Goal: Task Accomplishment & Management: Manage account settings

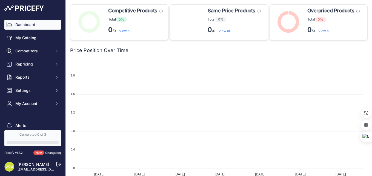
click at [103, 54] on div "Price Position Over Time" at bounding box center [218, 50] width 297 height 21
click at [31, 38] on link "My Catalog" at bounding box center [32, 38] width 57 height 10
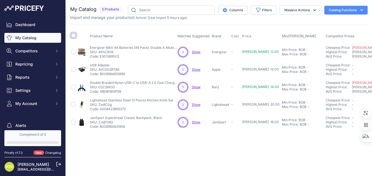
click at [74, 35] on input "checkbox" at bounding box center [73, 35] width 4 height 4
checkbox input "true"
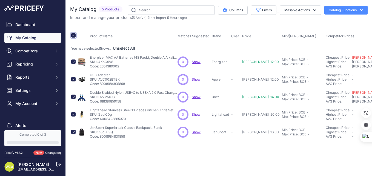
click at [73, 35] on input "checkbox" at bounding box center [73, 35] width 4 height 4
checkbox input "false"
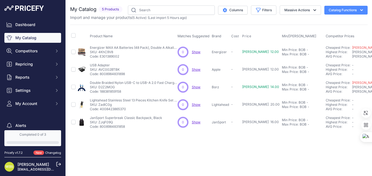
drag, startPoint x: 141, startPoint y: 128, endPoint x: 139, endPoint y: 140, distance: 12.2
click at [139, 140] on div "Close You are not connected to the internet." at bounding box center [219, 88] width 306 height 176
click at [347, 11] on button "Catalog Functions" at bounding box center [345, 10] width 43 height 9
click at [323, 33] on div "Export" at bounding box center [336, 32] width 61 height 10
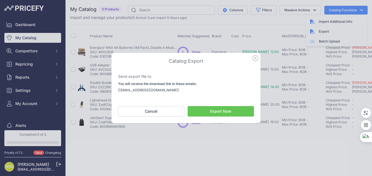
click at [213, 112] on button "Export Now" at bounding box center [221, 111] width 66 height 10
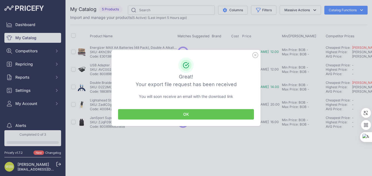
click at [192, 115] on button "OK" at bounding box center [186, 114] width 136 height 10
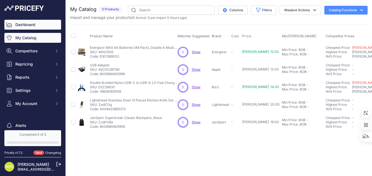
click at [29, 26] on link "Dashboard" at bounding box center [32, 25] width 57 height 10
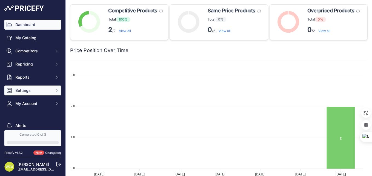
click at [29, 91] on span "Settings" at bounding box center [33, 90] width 36 height 5
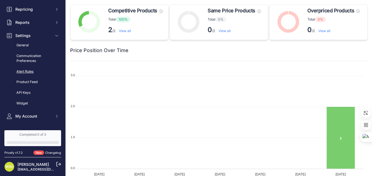
scroll to position [27, 0]
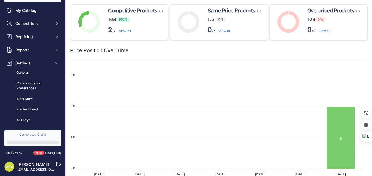
click at [27, 73] on link "General" at bounding box center [32, 73] width 57 height 10
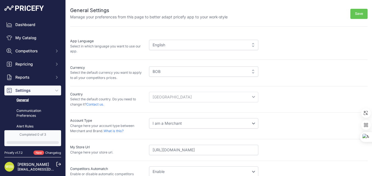
click at [251, 45] on div "English" at bounding box center [203, 45] width 109 height 10
click at [251, 42] on div "English" at bounding box center [203, 45] width 109 height 10
click at [223, 47] on div "English" at bounding box center [203, 45] width 109 height 10
click at [209, 44] on div "English" at bounding box center [203, 45] width 109 height 10
click at [162, 43] on div "English" at bounding box center [203, 45] width 109 height 10
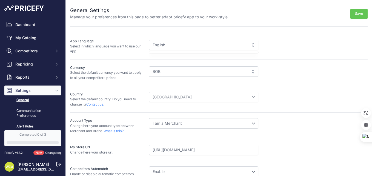
drag, startPoint x: 162, startPoint y: 43, endPoint x: 158, endPoint y: 45, distance: 4.3
click at [158, 45] on div "English" at bounding box center [203, 45] width 109 height 10
click at [170, 73] on div "BOB" at bounding box center [203, 71] width 109 height 10
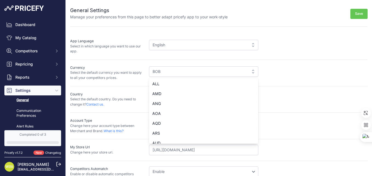
click at [175, 73] on div "BOB" at bounding box center [203, 71] width 109 height 10
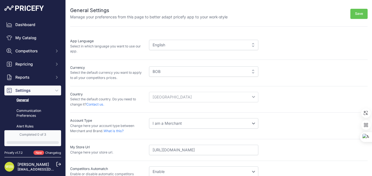
click at [195, 124] on select "I am a Merchant I am a Brand" at bounding box center [203, 123] width 109 height 10
click at [279, 140] on div "My Store Url Change here your store url. https://www.farmaciachavez.com.bo" at bounding box center [218, 150] width 297 height 22
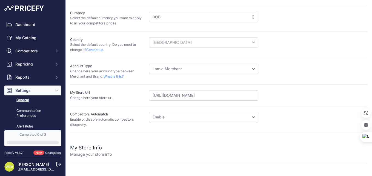
scroll to position [55, 0]
click at [186, 117] on select "Disable Enable" at bounding box center [203, 116] width 109 height 10
click at [273, 118] on div "Disable Enable" at bounding box center [258, 118] width 219 height 15
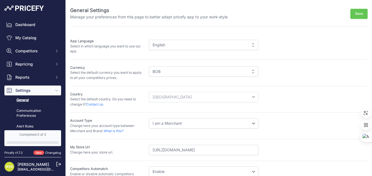
click at [250, 46] on div "English" at bounding box center [203, 45] width 109 height 10
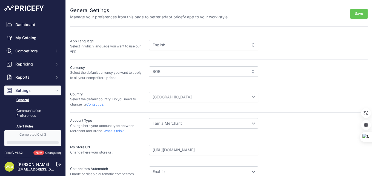
click at [250, 46] on div "English" at bounding box center [203, 45] width 109 height 10
click at [112, 47] on p "Select in which language you want to use our app." at bounding box center [107, 49] width 74 height 10
click at [177, 46] on div "English" at bounding box center [203, 45] width 109 height 10
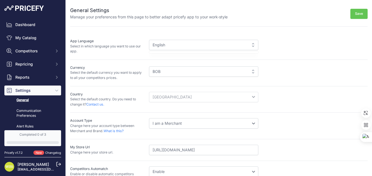
click at [171, 45] on div "English" at bounding box center [203, 45] width 109 height 10
drag, startPoint x: 171, startPoint y: 45, endPoint x: 165, endPoint y: 45, distance: 6.3
click at [165, 45] on div "English" at bounding box center [203, 45] width 109 height 10
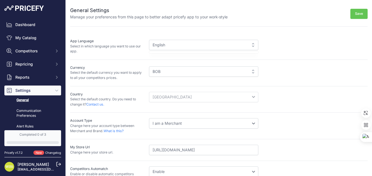
click at [40, 90] on span "Settings" at bounding box center [33, 90] width 36 height 5
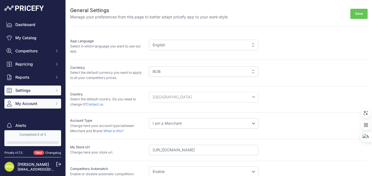
click at [28, 104] on span "My Account" at bounding box center [33, 103] width 36 height 5
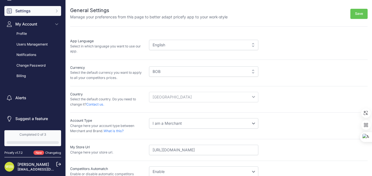
scroll to position [52, 0]
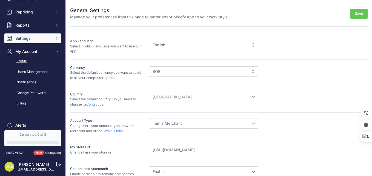
click at [24, 62] on link "Profile" at bounding box center [32, 61] width 57 height 10
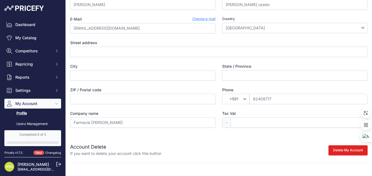
scroll to position [44, 0]
click at [29, 123] on link "Users Management" at bounding box center [32, 124] width 57 height 10
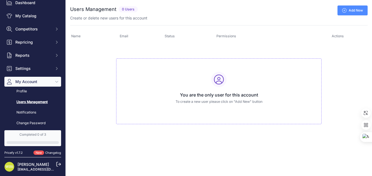
scroll to position [55, 0]
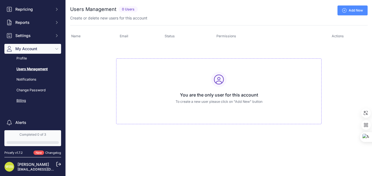
click at [23, 100] on link "Billing" at bounding box center [32, 101] width 57 height 10
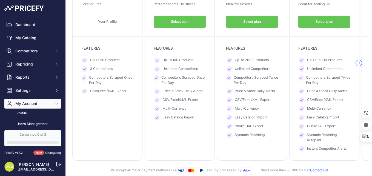
scroll to position [110, 0]
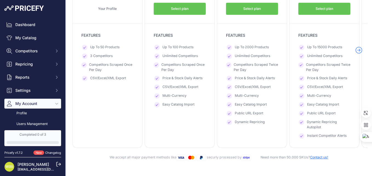
click at [41, 104] on span "My Account" at bounding box center [33, 103] width 36 height 5
click at [42, 139] on link "Completed 0 of 3" at bounding box center [32, 138] width 57 height 16
